Goal: Obtain resource: Download file/media

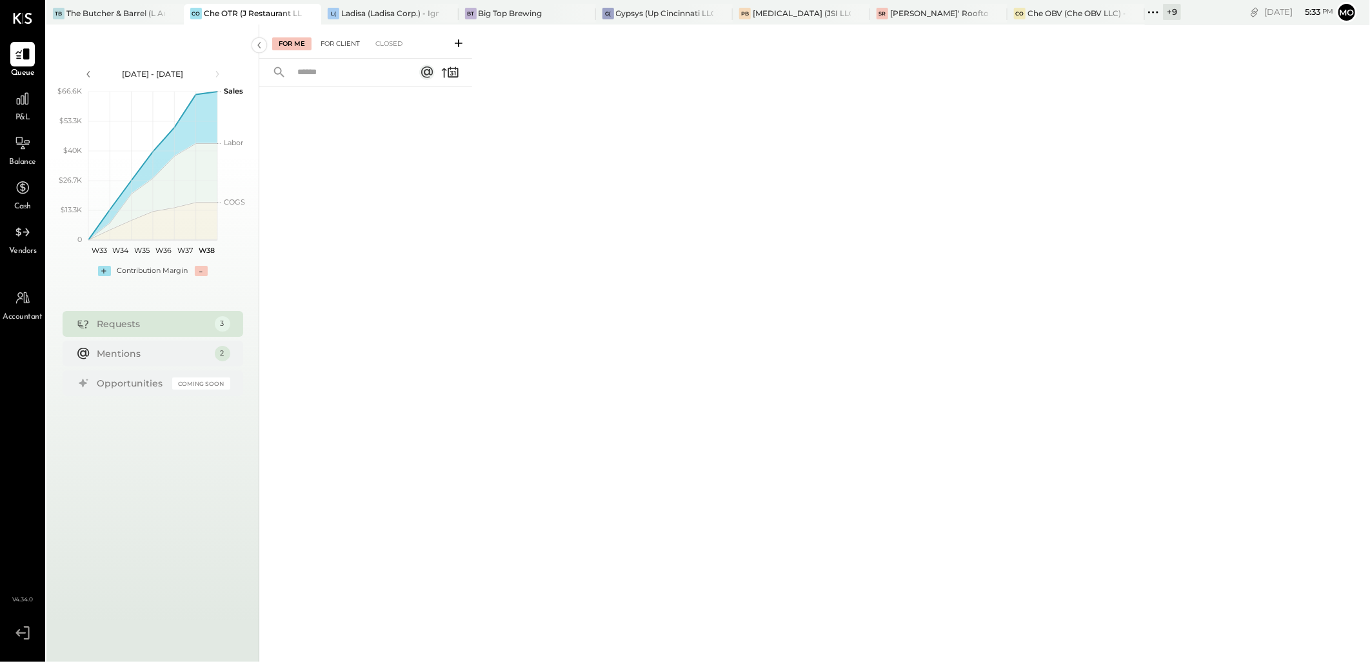
click at [325, 43] on div "For Client" at bounding box center [340, 43] width 52 height 13
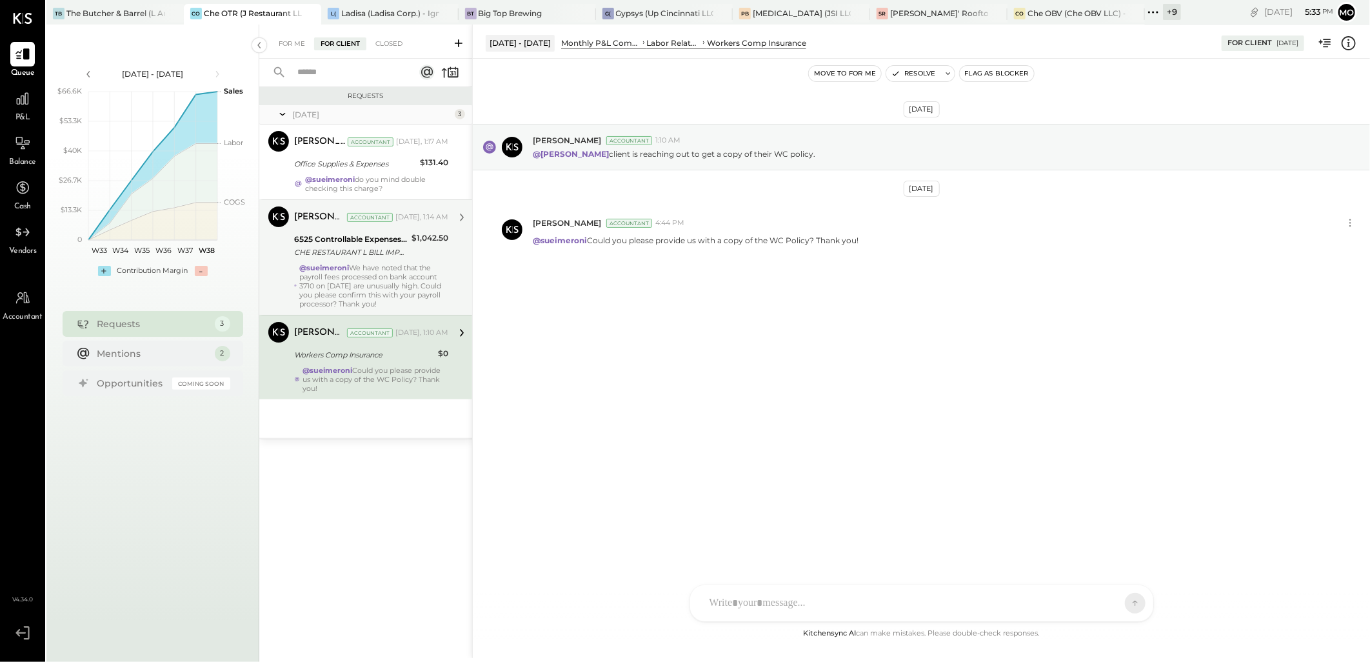
click at [382, 263] on div "@sueimeroni We have noted that the payroll fees processed on bank account 3710 …" at bounding box center [373, 285] width 149 height 45
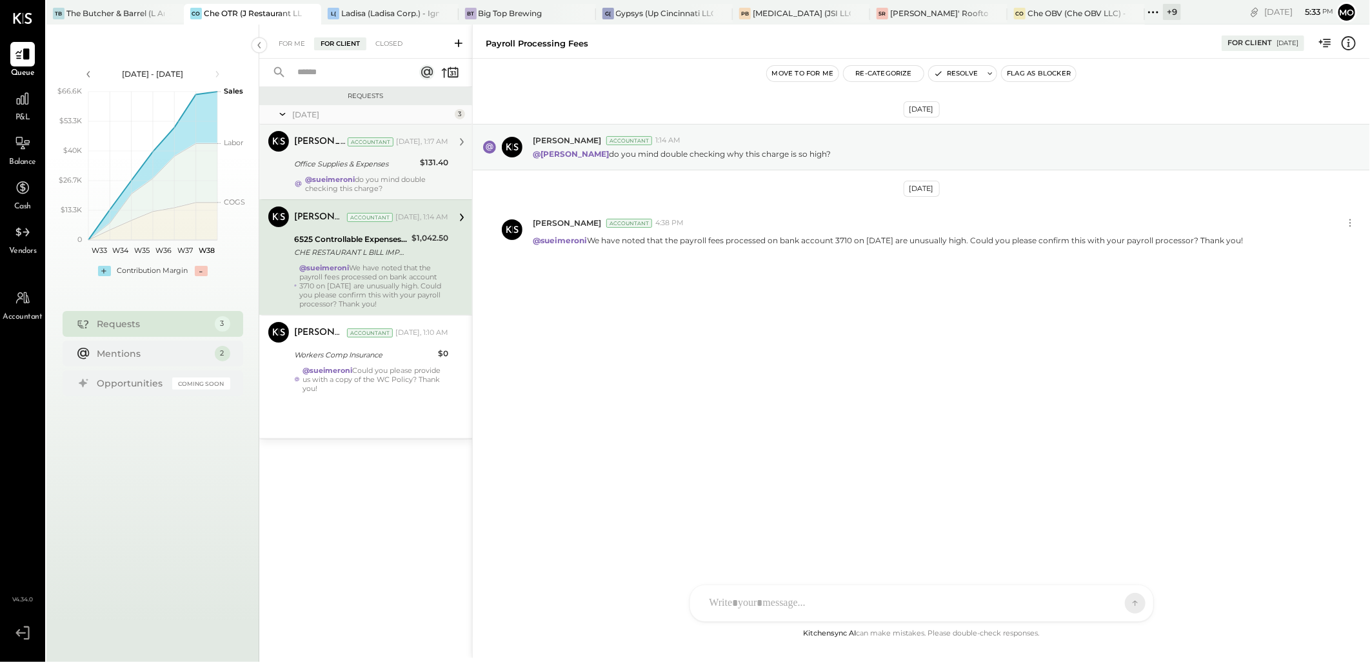
click at [337, 169] on div "Office Supplies & Expenses" at bounding box center [355, 163] width 122 height 13
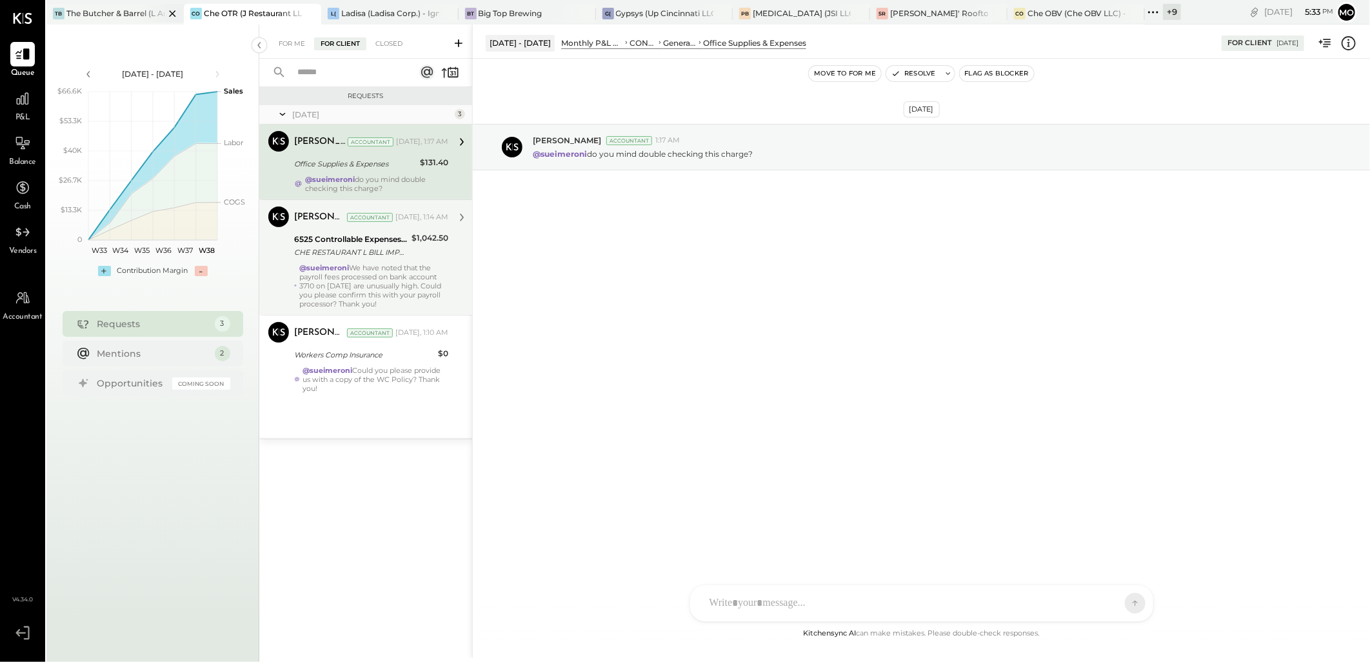
click at [84, 21] on div "TB The Butcher & Barrel (L Argento LLC) - [GEOGRAPHIC_DATA]" at bounding box center [114, 14] width 137 height 21
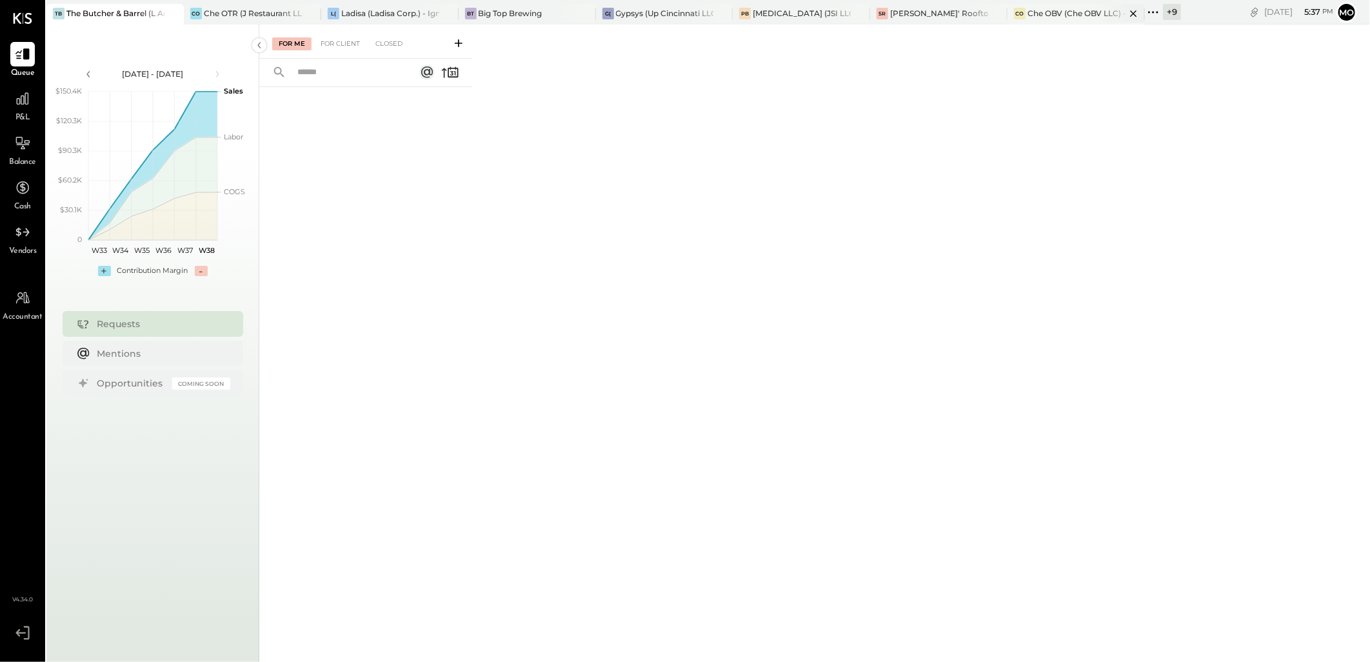
click at [1036, 19] on div "CO Che OBV (Che OBV LLC) - Ignite" at bounding box center [1075, 14] width 137 height 21
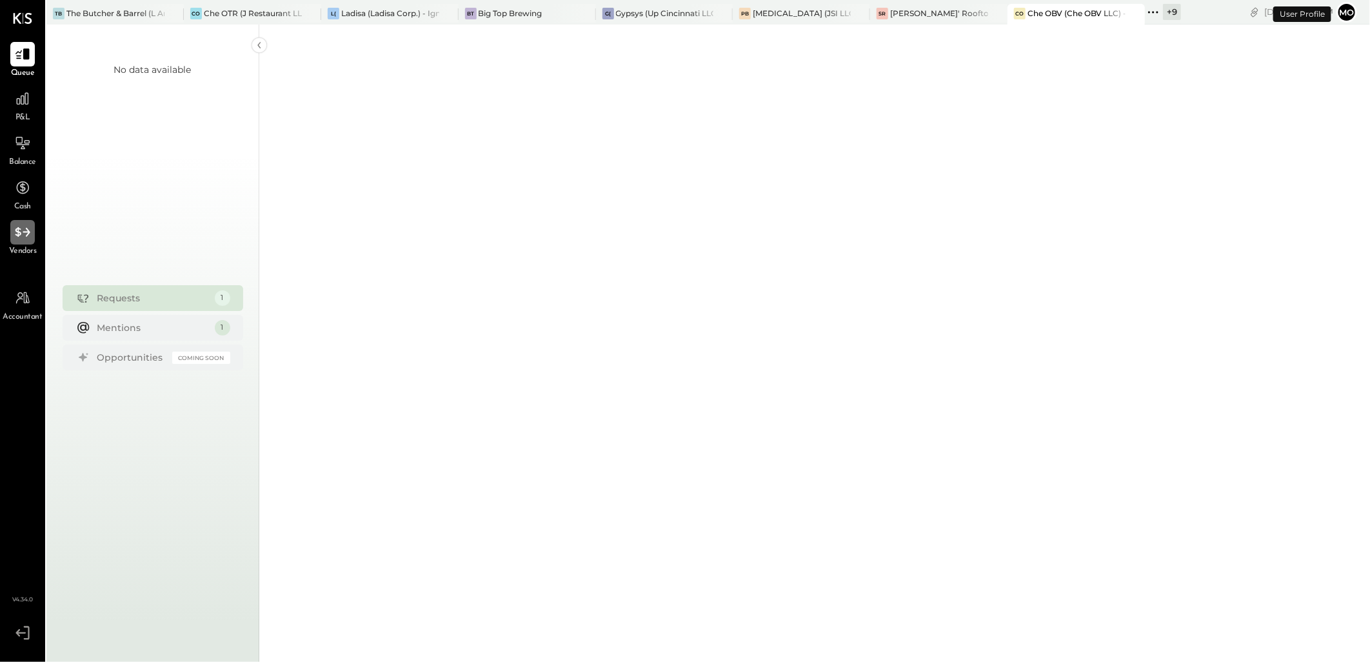
click at [17, 240] on icon at bounding box center [22, 232] width 17 height 17
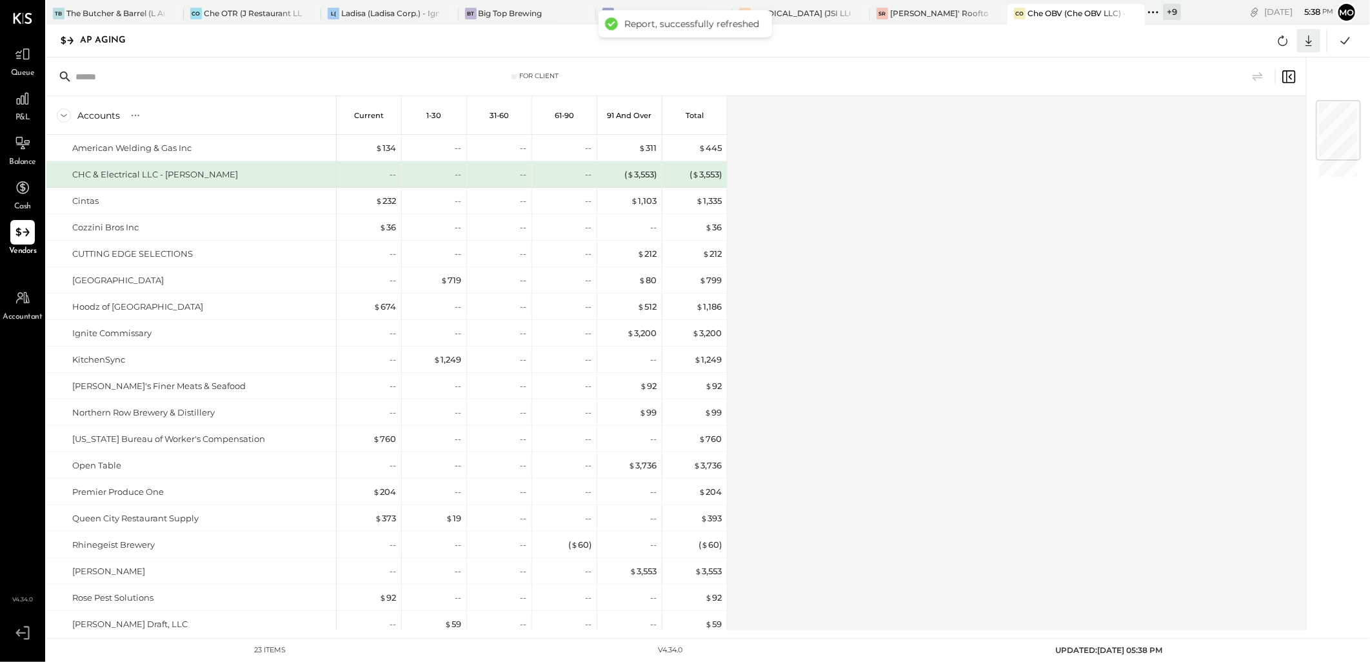
click at [1311, 37] on icon at bounding box center [1308, 40] width 17 height 17
click at [1252, 54] on link "CSV" at bounding box center [1268, 61] width 103 height 27
click at [966, 406] on div "Accounts S % GL Current 1-30 31-60 61-90 91 and Over Total American Welding & G…" at bounding box center [676, 363] width 1261 height 534
click at [1185, 222] on div "Accounts S % GL Current 1-30 31-60 61-90 91 and Over Total American Welding & G…" at bounding box center [676, 363] width 1261 height 534
click at [219, 8] on div "Che OTR (J Restaurant LLC) - Ignite" at bounding box center [253, 13] width 98 height 11
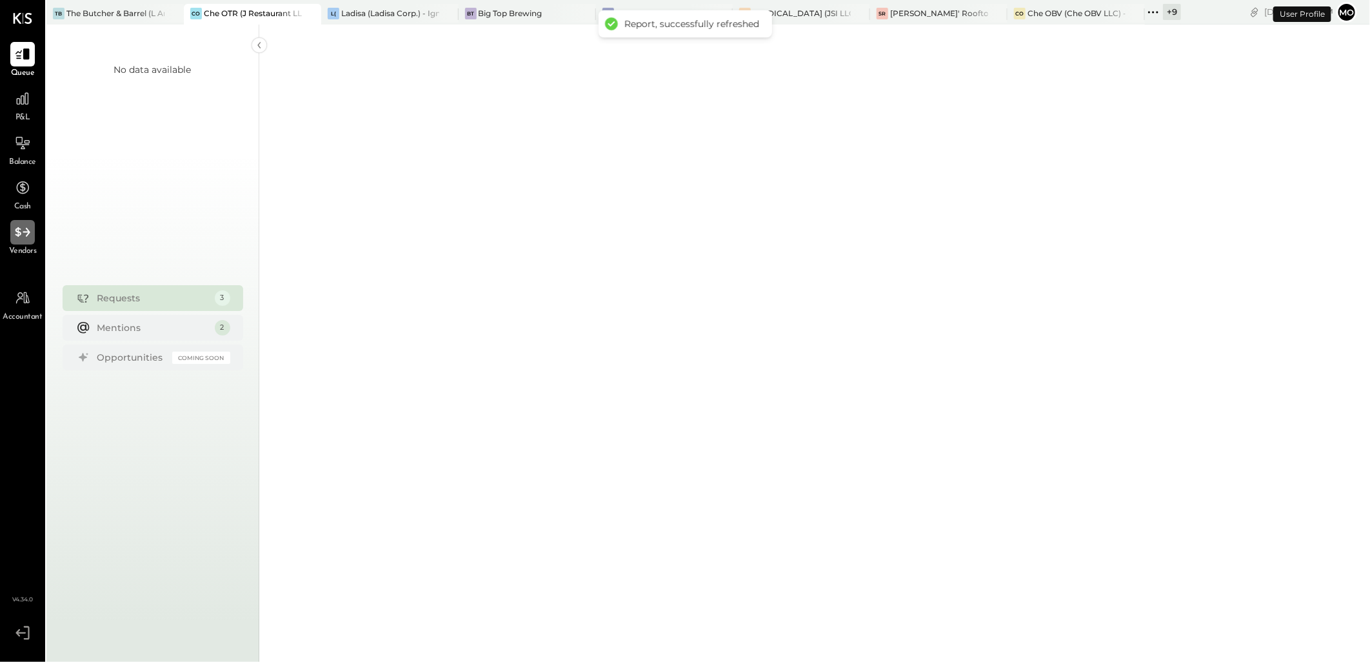
click at [19, 236] on icon at bounding box center [22, 232] width 17 height 17
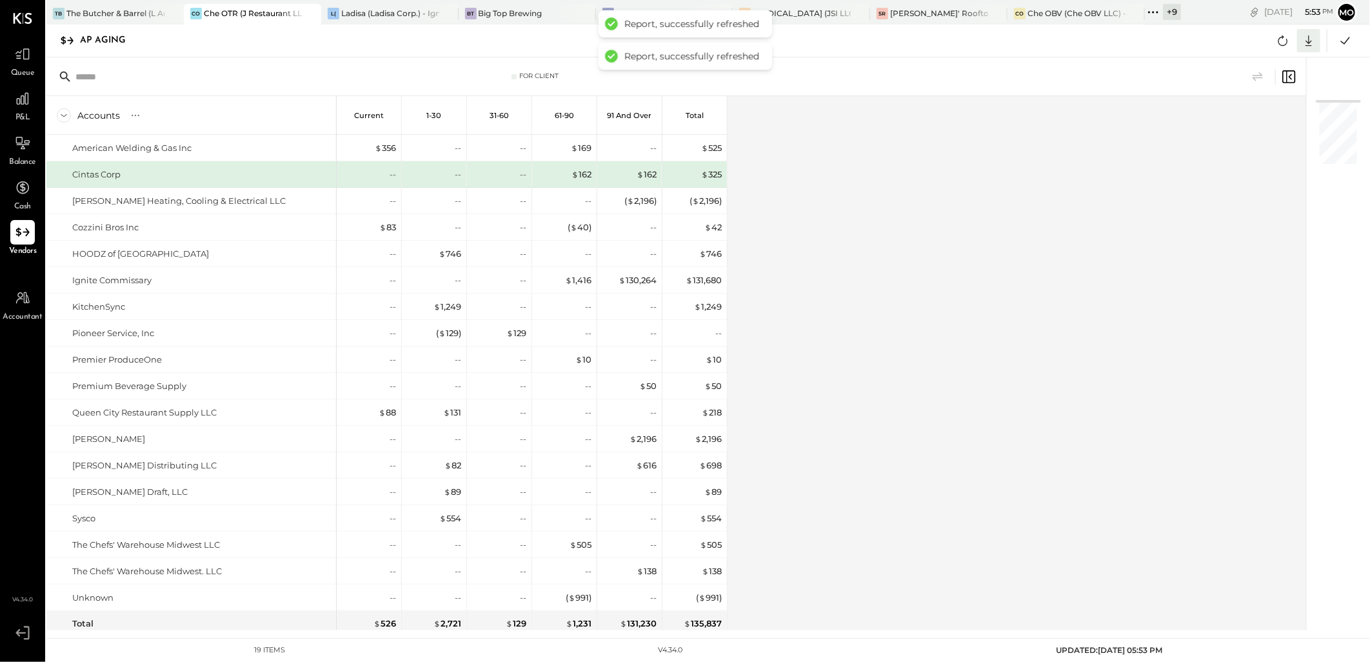
click at [1307, 36] on icon at bounding box center [1308, 40] width 17 height 17
drag, startPoint x: 1283, startPoint y: 63, endPoint x: 1274, endPoint y: 75, distance: 15.2
click at [1282, 63] on link "CSV" at bounding box center [1268, 61] width 103 height 27
